Goal: Task Accomplishment & Management: Use online tool/utility

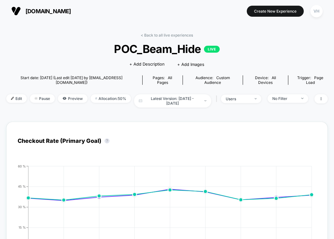
drag, startPoint x: 0, startPoint y: 0, endPoint x: 475, endPoint y: 82, distance: 482.1
click at [334, 82] on html "[DOMAIN_NAME] Create New Experience VH [DOMAIN_NAME] < Back to all live experie…" at bounding box center [167, 119] width 334 height 239
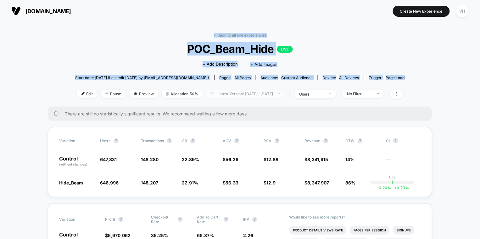
click at [259, 94] on span "Latest Version: [DATE] - [DATE]" at bounding box center [245, 93] width 79 height 8
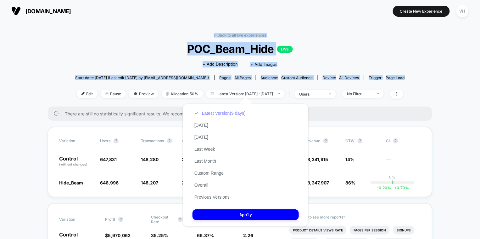
click at [206, 112] on button "Latest Version (9 days)" at bounding box center [220, 113] width 55 height 6
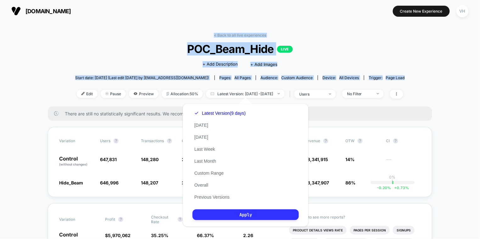
click at [231, 217] on button "Apply" at bounding box center [246, 214] width 106 height 11
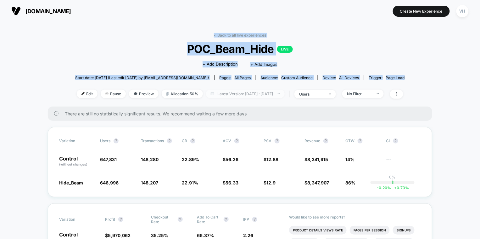
click at [281, 91] on span "Latest Version: [DATE] - [DATE]" at bounding box center [245, 93] width 79 height 8
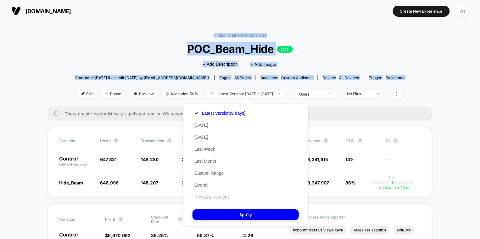
click at [218, 196] on button "Previous Versions" at bounding box center [212, 197] width 39 height 6
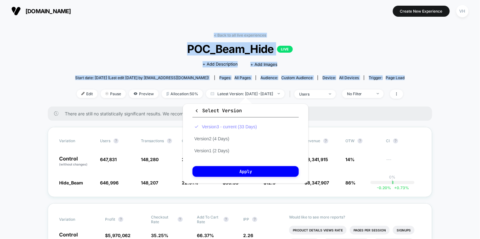
click at [209, 127] on button "Version 3 - current (33 Days)" at bounding box center [226, 127] width 66 height 6
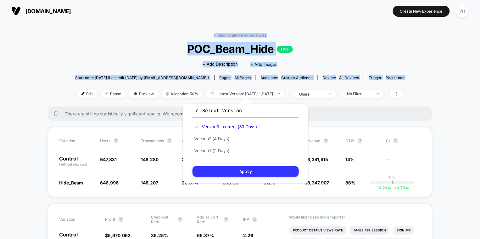
click at [220, 168] on button "Apply" at bounding box center [246, 171] width 106 height 11
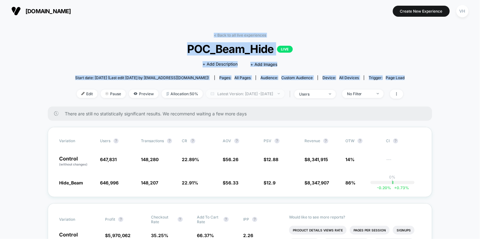
click at [258, 93] on span "Latest Version: [DATE] - [DATE]" at bounding box center [245, 93] width 79 height 8
select select "*"
select select "****"
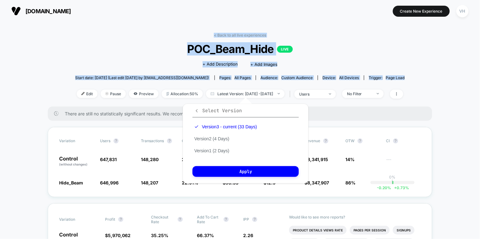
click at [198, 110] on icon "button" at bounding box center [197, 110] width 5 height 5
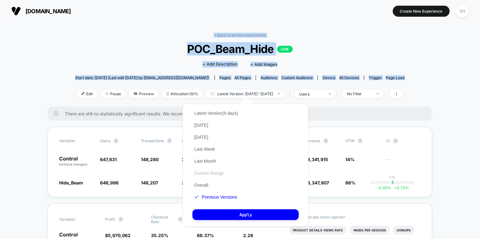
click at [218, 174] on button "Custom Range" at bounding box center [209, 173] width 33 height 6
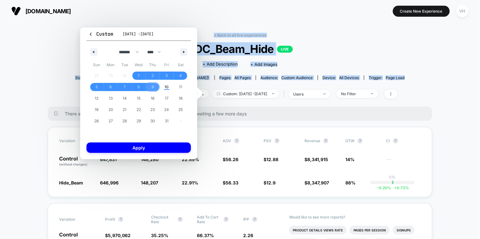
click at [155, 86] on span "9" at bounding box center [153, 87] width 14 height 8
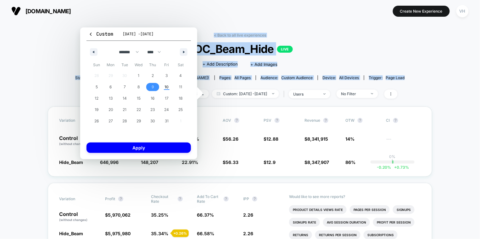
click at [155, 86] on span "9" at bounding box center [153, 87] width 14 height 8
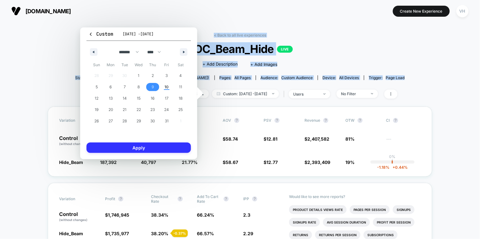
click at [166, 150] on button "Apply" at bounding box center [139, 147] width 105 height 10
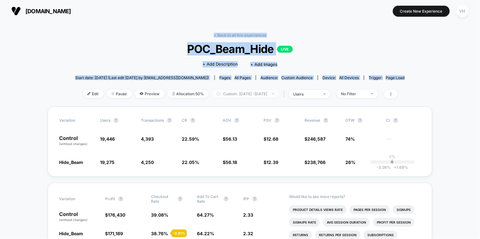
click at [259, 89] on span "Custom: [DATE] - [DATE]" at bounding box center [245, 93] width 67 height 8
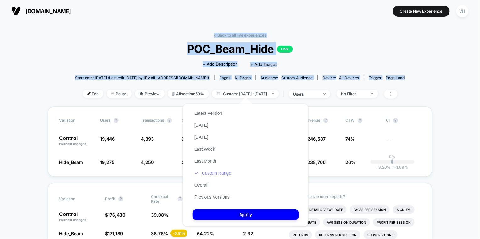
click at [211, 170] on button "Custom Range" at bounding box center [213, 173] width 41 height 6
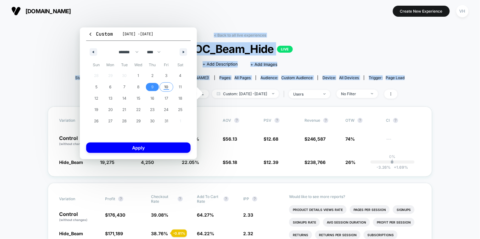
click at [167, 85] on span "10" at bounding box center [167, 86] width 4 height 11
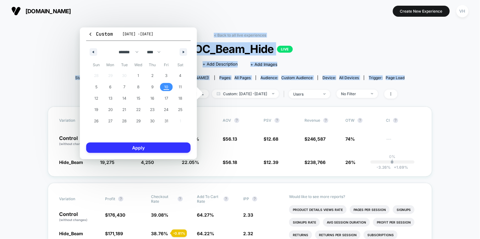
click at [157, 145] on button "Apply" at bounding box center [138, 147] width 105 height 10
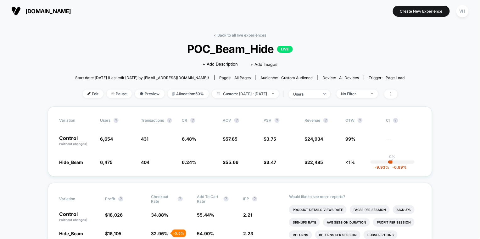
click at [245, 61] on div "+ Add Description + Add Images" at bounding box center [240, 64] width 75 height 6
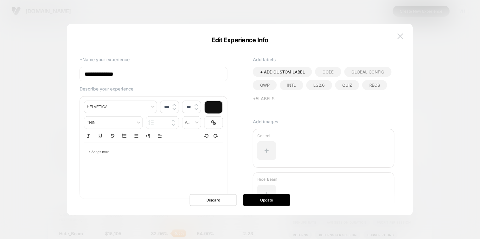
click at [334, 37] on button at bounding box center [400, 35] width 9 height 9
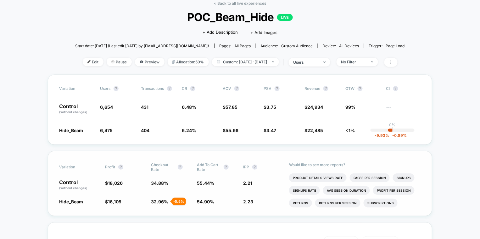
scroll to position [31, 0]
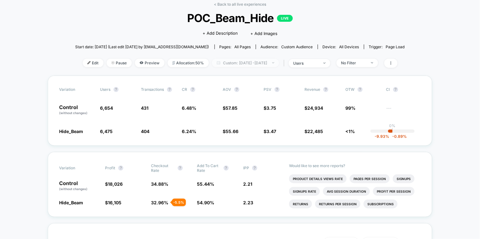
click at [251, 61] on span "Custom: [DATE] - [DATE]" at bounding box center [245, 63] width 67 height 8
select select "*"
select select "****"
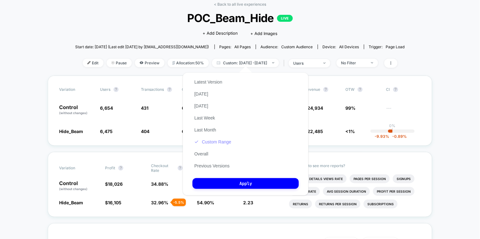
click at [212, 141] on button "Custom Range" at bounding box center [213, 142] width 41 height 6
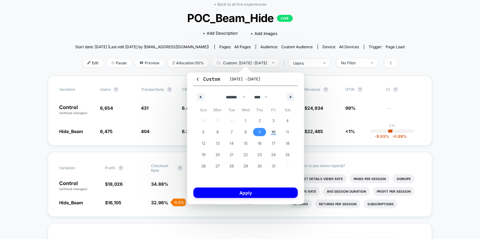
click at [261, 133] on span "9" at bounding box center [260, 131] width 2 height 11
click at [261, 192] on button "Apply" at bounding box center [246, 192] width 105 height 10
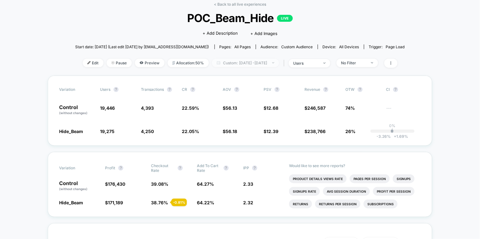
click at [269, 63] on span "Custom: [DATE] - [DATE]" at bounding box center [245, 63] width 67 height 8
select select "*"
select select "****"
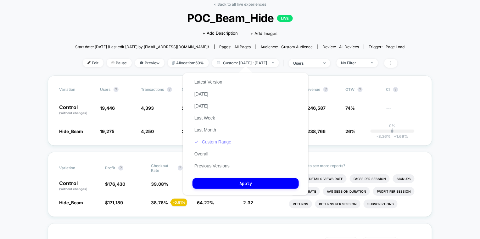
click at [224, 140] on button "Custom Range" at bounding box center [213, 142] width 41 height 6
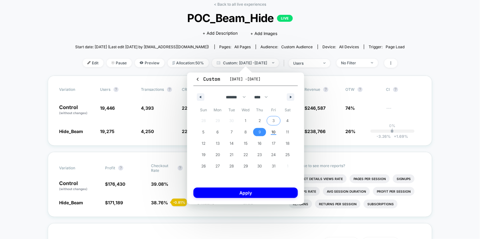
click at [274, 118] on span "3" at bounding box center [274, 120] width 2 height 11
click at [273, 133] on span "10" at bounding box center [274, 131] width 4 height 11
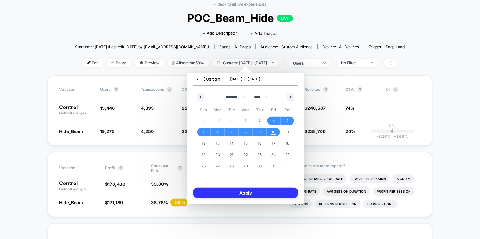
click at [264, 195] on button "Apply" at bounding box center [246, 192] width 105 height 10
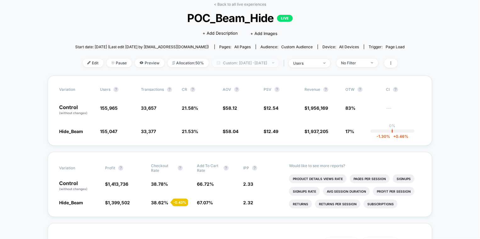
click at [275, 59] on span "Custom: [DATE] - [DATE]" at bounding box center [245, 63] width 67 height 8
select select "*"
select select "****"
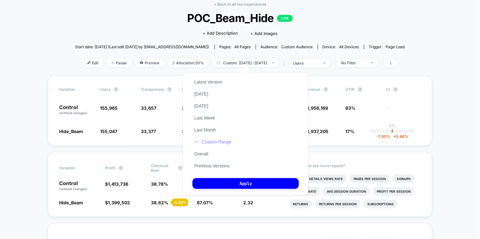
click at [221, 141] on button "Custom Range" at bounding box center [213, 142] width 41 height 6
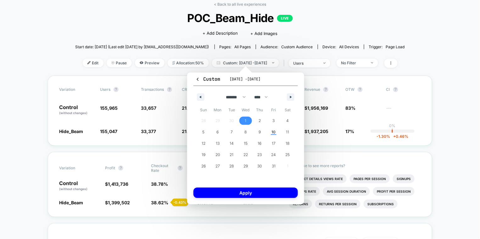
click at [248, 117] on span "1" at bounding box center [246, 120] width 14 height 8
click at [270, 131] on span "10" at bounding box center [274, 132] width 14 height 8
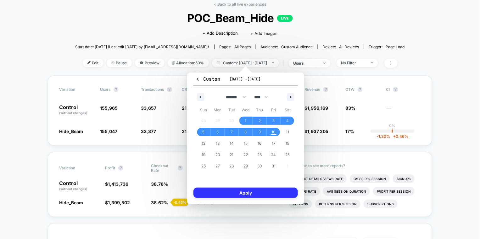
click at [263, 196] on button "Apply" at bounding box center [246, 192] width 105 height 10
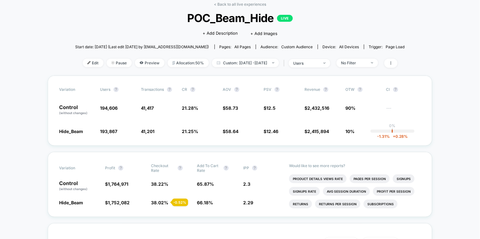
click at [269, 67] on div "< Back to all live experiences POC_Beam_Hide LIVE Click to edit experience deta…" at bounding box center [240, 39] width 330 height 74
click at [267, 65] on span "Custom: [DATE] - [DATE]" at bounding box center [245, 63] width 67 height 8
select select "*"
select select "****"
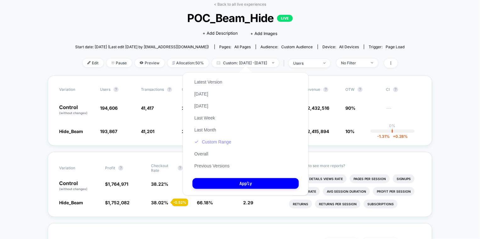
click at [218, 140] on button "Custom Range" at bounding box center [213, 142] width 41 height 6
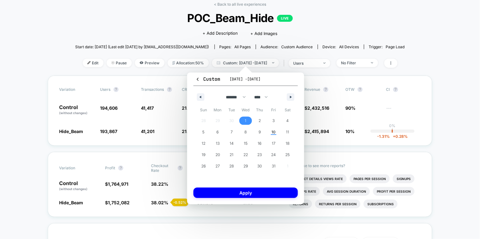
click at [246, 120] on span "1" at bounding box center [246, 120] width 2 height 11
click at [323, 105] on span "2,432,516" at bounding box center [319, 107] width 22 height 5
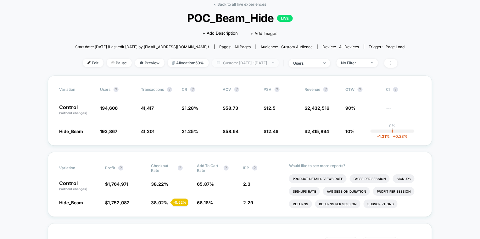
click at [253, 59] on span "Custom: [DATE] - [DATE]" at bounding box center [245, 63] width 67 height 8
select select "*"
select select "****"
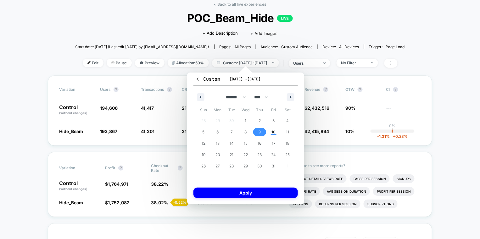
click at [257, 133] on span "9" at bounding box center [260, 132] width 14 height 8
drag, startPoint x: 272, startPoint y: 133, endPoint x: 265, endPoint y: 150, distance: 18.8
click at [272, 133] on span "10" at bounding box center [274, 131] width 4 height 11
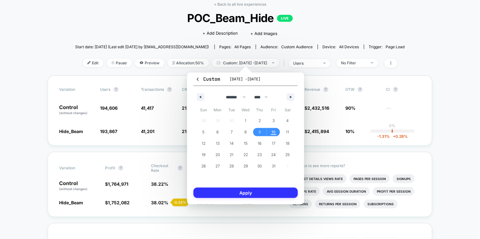
click at [262, 195] on button "Apply" at bounding box center [246, 192] width 105 height 10
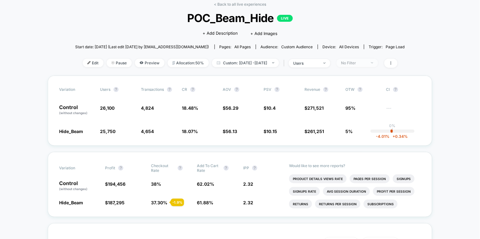
click at [334, 63] on div "No Filter" at bounding box center [354, 62] width 25 height 5
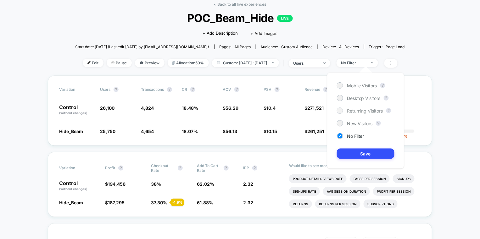
click at [334, 110] on span "Returning Visitors" at bounding box center [365, 110] width 36 height 5
click at [334, 150] on button "Save" at bounding box center [366, 153] width 58 height 10
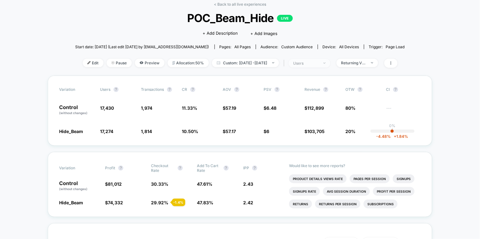
click at [327, 59] on span "users" at bounding box center [310, 63] width 42 height 8
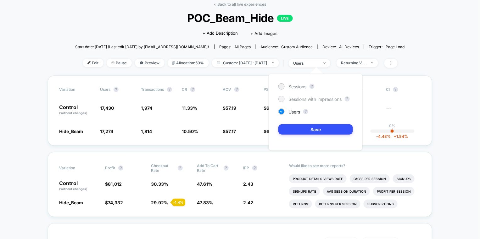
click at [305, 98] on span "Sessions with impressions" at bounding box center [315, 98] width 53 height 5
click at [300, 126] on button "Save" at bounding box center [316, 129] width 75 height 10
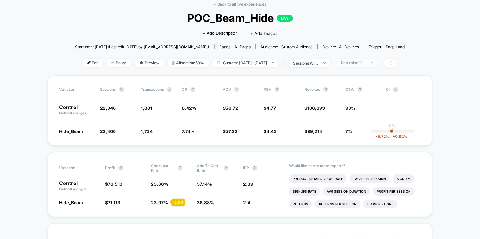
click at [334, 64] on div "Returning Visitors" at bounding box center [354, 62] width 25 height 5
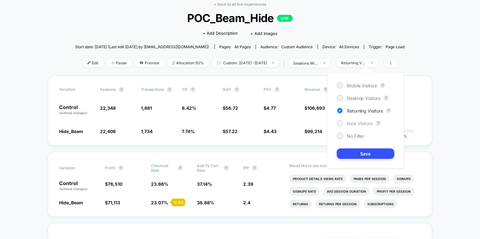
click at [334, 121] on span "New Visitors" at bounding box center [360, 123] width 26 height 5
click at [334, 152] on button "Save" at bounding box center [366, 153] width 58 height 10
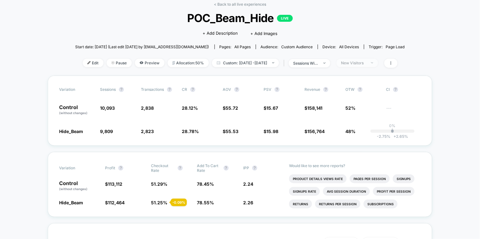
click at [334, 63] on span "New Visitors" at bounding box center [358, 63] width 42 height 8
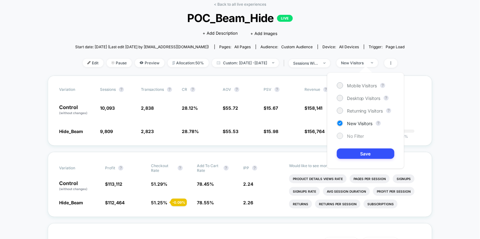
click at [334, 133] on div "No Filter" at bounding box center [350, 136] width 27 height 6
click at [334, 136] on span "No Filter" at bounding box center [355, 135] width 17 height 5
click at [334, 155] on button "Save" at bounding box center [366, 153] width 58 height 10
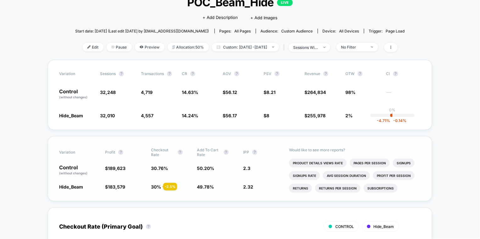
scroll to position [49, 0]
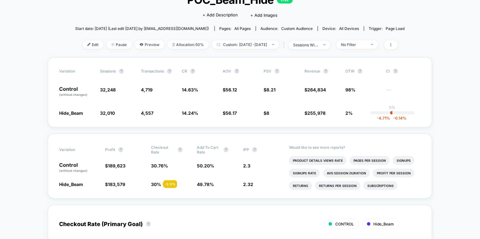
click at [319, 51] on div "< Back to all live experiences POC_Beam_Hide LIVE Click to edit experience deta…" at bounding box center [240, 21] width 330 height 74
click at [314, 43] on div "sessions with impression" at bounding box center [306, 44] width 25 height 5
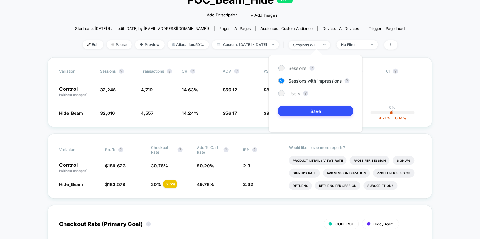
click at [291, 91] on span "Users" at bounding box center [295, 93] width 12 height 5
click at [301, 110] on button "Save" at bounding box center [316, 111] width 75 height 10
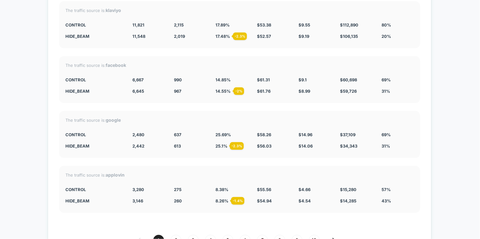
scroll to position [1631, 0]
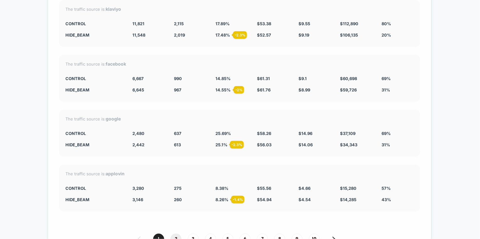
click at [175, 233] on span "2" at bounding box center [176, 238] width 11 height 11
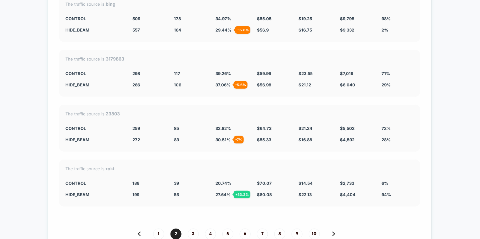
scroll to position [1636, 0]
click at [192, 228] on span "3" at bounding box center [193, 233] width 11 height 11
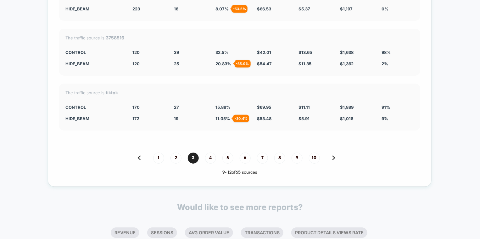
scroll to position [1723, 0]
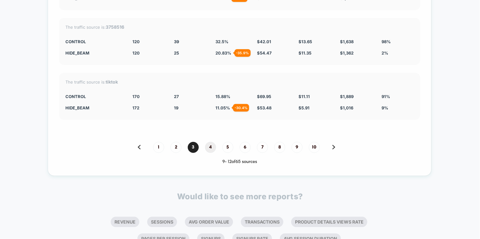
click at [214, 142] on span "4" at bounding box center [210, 147] width 11 height 11
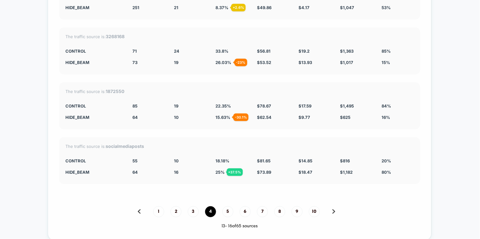
scroll to position [1660, 0]
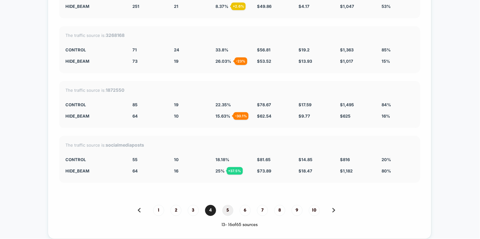
click at [226, 205] on span "5" at bounding box center [228, 210] width 11 height 11
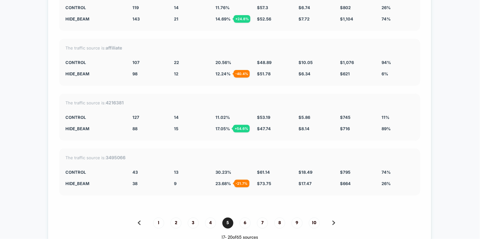
scroll to position [1661, 0]
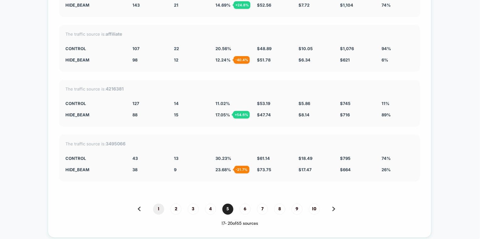
click at [155, 203] on span "1" at bounding box center [158, 208] width 11 height 11
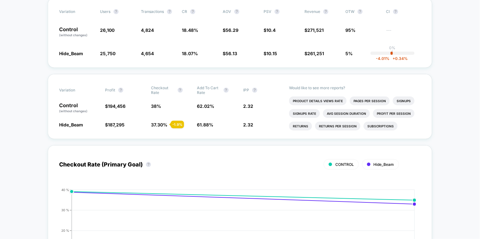
scroll to position [0, 0]
